Goal: Task Accomplishment & Management: Use online tool/utility

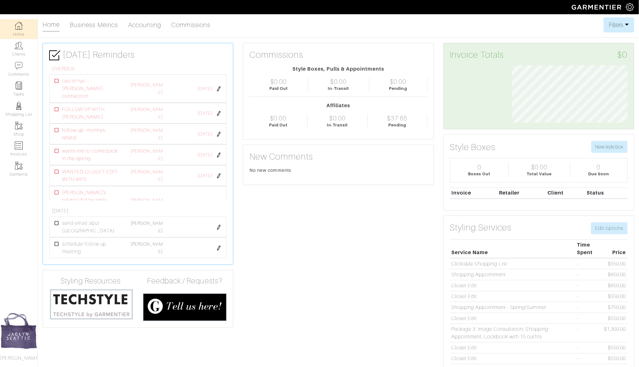
scroll to position [58, 125]
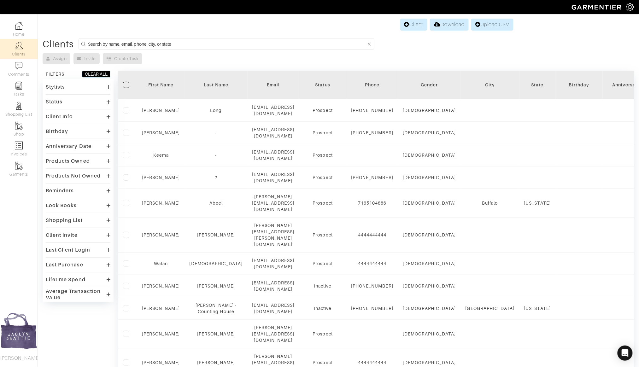
click at [137, 40] on input at bounding box center [227, 44] width 278 height 8
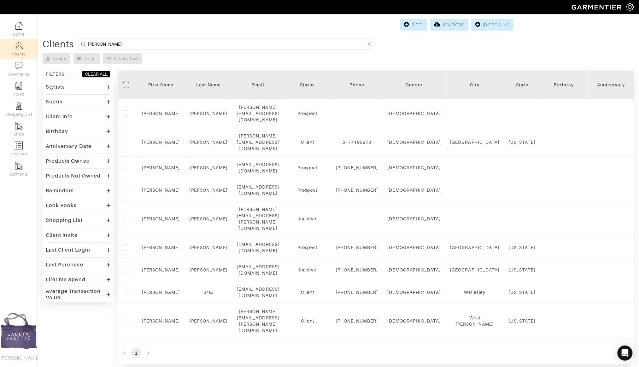
drag, startPoint x: 103, startPoint y: 43, endPoint x: 37, endPoint y: 43, distance: 65.9
click at [37, 43] on div "Company Settings Manage Subscription My Profile Stylists Sign Out Home Clients …" at bounding box center [319, 182] width 639 height 364
type input "jen niesen"
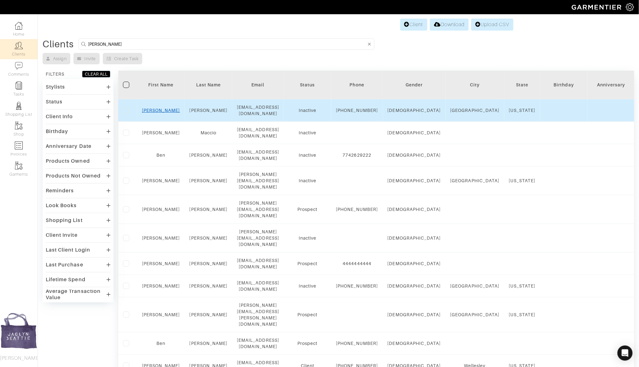
click at [164, 109] on link "Jennifer" at bounding box center [161, 110] width 38 height 5
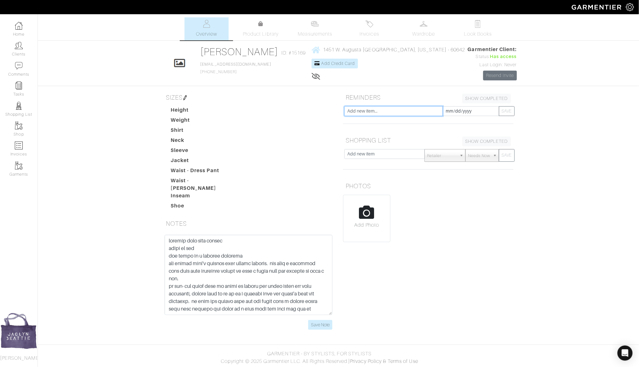
click at [369, 109] on input "text" at bounding box center [393, 111] width 98 height 10
type input "[PERSON_NAME] wears watch on left"
click at [499, 106] on button "SAVE" at bounding box center [507, 111] width 16 height 10
